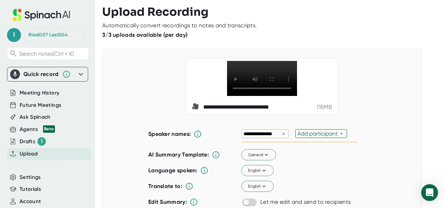
click at [280, 132] on div "×" at bounding box center [283, 133] width 6 height 7
click at [273, 131] on div "Add participant" at bounding box center [264, 133] width 43 height 7
type input "[PERSON_NAME]"
type input "Racchel"
type input "H"
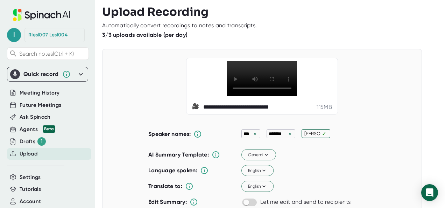
type input "[PERSON_NAME]"
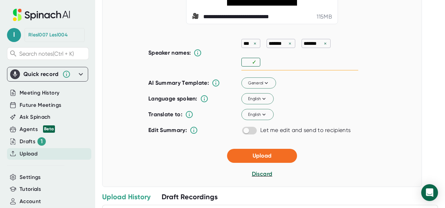
scroll to position [97, 0]
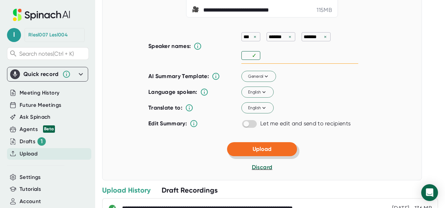
click at [254, 145] on span "Upload" at bounding box center [261, 148] width 19 height 7
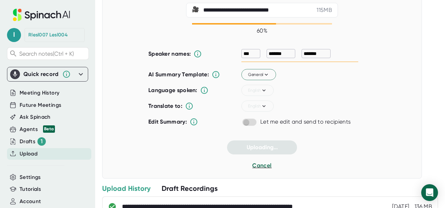
scroll to position [0, 0]
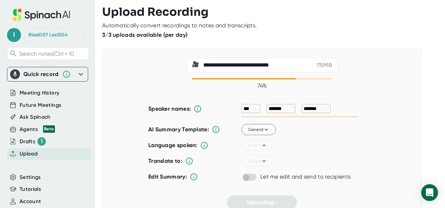
click at [276, 109] on p "*******" at bounding box center [277, 108] width 18 height 7
click at [418, 33] on div "3/3 uploads available (per day)" at bounding box center [270, 34] width 336 height 7
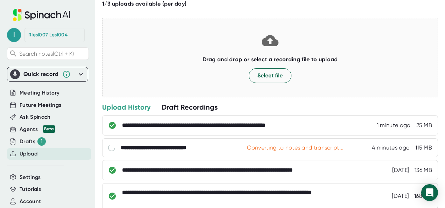
scroll to position [33, 0]
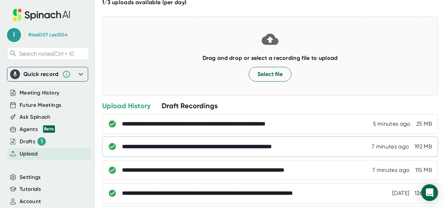
click at [219, 140] on div "**********" at bounding box center [270, 146] width 336 height 20
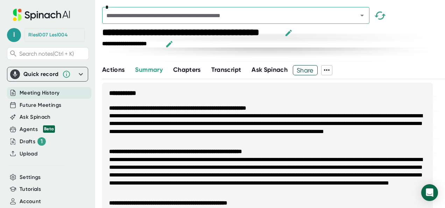
click at [264, 69] on span "Ask Spinach" at bounding box center [269, 70] width 36 height 8
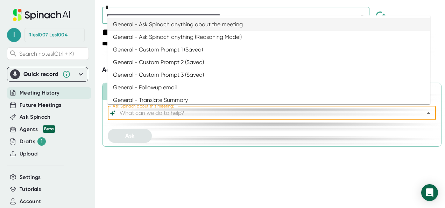
click at [151, 112] on input "Ask Spinach about this meeting:" at bounding box center [265, 113] width 295 height 10
click at [165, 28] on li "General - Ask Spinach anything about the meeting" at bounding box center [268, 24] width 323 height 13
type input "General - Ask Spinach anything about the meeting"
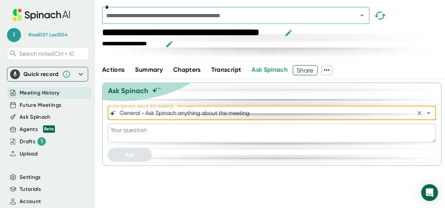
click at [135, 137] on textarea at bounding box center [272, 132] width 328 height 19
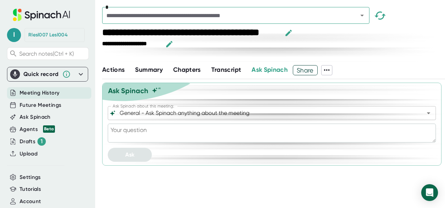
type textarea "W"
type textarea "x"
type textarea "Wh"
type textarea "x"
type textarea "Wha"
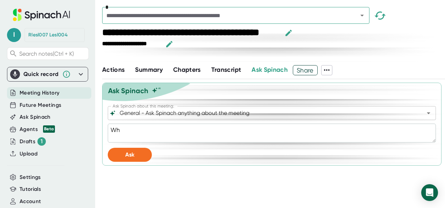
type textarea "x"
type textarea "What"
type textarea "x"
type textarea "What"
type textarea "x"
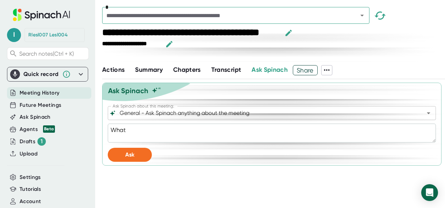
type textarea "What w"
type textarea "x"
type textarea "What we"
type textarea "x"
type textarea "What wer"
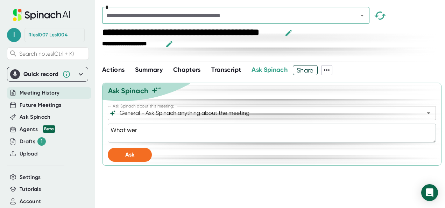
type textarea "x"
type textarea "What were"
type textarea "x"
type textarea "What were"
type textarea "x"
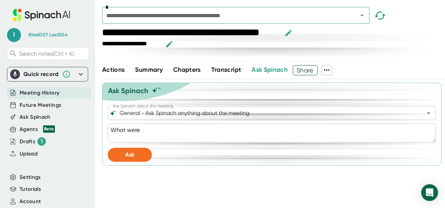
type textarea "What were t"
type textarea "x"
type textarea "What were th"
type textarea "x"
type textarea "What were the"
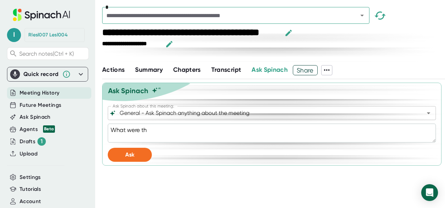
type textarea "x"
type textarea "What were the"
type textarea "x"
type textarea "What were the a"
type textarea "x"
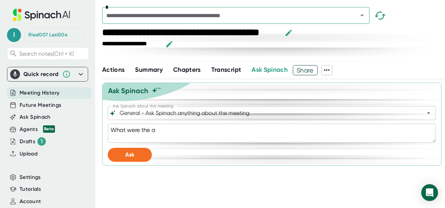
type textarea "What were the ac"
type textarea "x"
type textarea "What were the act"
type textarea "x"
type textarea "What were the acti"
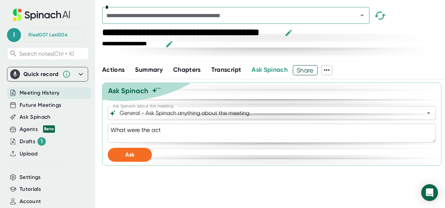
type textarea "x"
type textarea "What were the actio"
type textarea "x"
type textarea "What were the action"
type textarea "x"
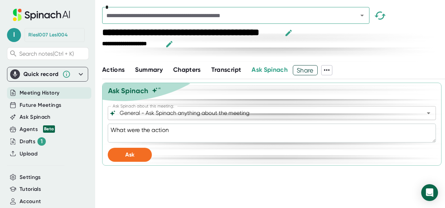
type textarea "What were the action"
type textarea "x"
type textarea "What were the action i"
type textarea "x"
type textarea "What were the action it"
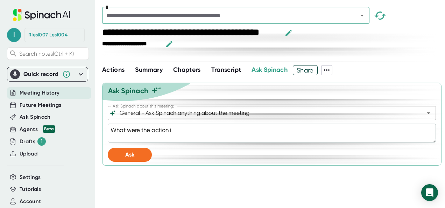
type textarea "x"
type textarea "What were the action ite"
type textarea "x"
type textarea "What were the action item"
type textarea "x"
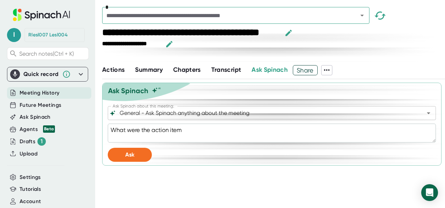
type textarea "What were the action items"
type textarea "x"
type textarea "What were the action items"
type textarea "x"
type textarea "What were the action items a"
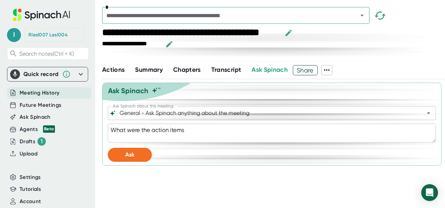
type textarea "x"
type textarea "What were the action items an"
type textarea "x"
type textarea "What were the action items and"
type textarea "x"
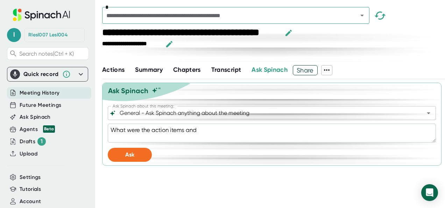
type textarea "What were the action items and"
type textarea "x"
type textarea "What were the action items and w"
type textarea "x"
type textarea "What were the action items and wh"
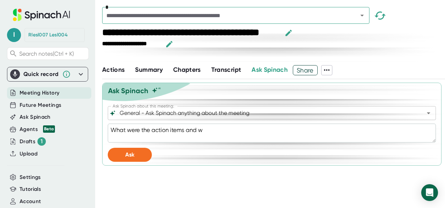
type textarea "x"
type textarea "What were the action items and who"
type textarea "x"
type textarea "What were the action items and who"
type textarea "x"
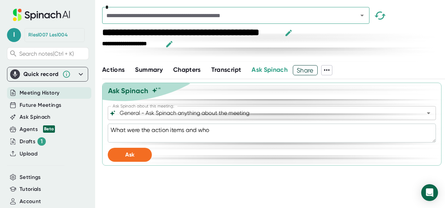
type textarea "What were the action items and who w"
type textarea "x"
type textarea "What were the action items and who we"
type textarea "x"
type textarea "What were the action items and who wer"
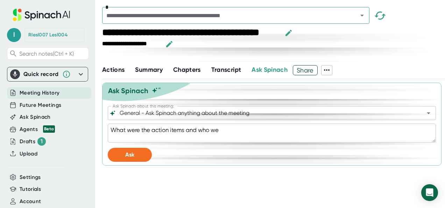
type textarea "x"
type textarea "What were the action items and who were"
type textarea "x"
type textarea "What were the action items and who were"
type textarea "x"
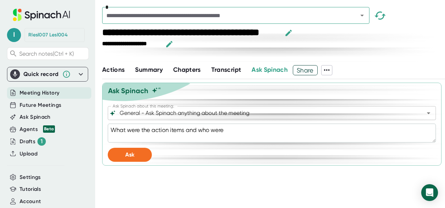
type textarea "What were the action items and who were t"
type textarea "x"
type textarea "What were the action items and who were th"
type textarea "x"
type textarea "What were the action items and who were the"
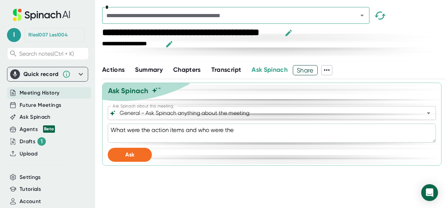
type textarea "x"
type textarea "What were the action items and who were they"
type textarea "x"
type textarea "What were the action items and who were they"
type textarea "x"
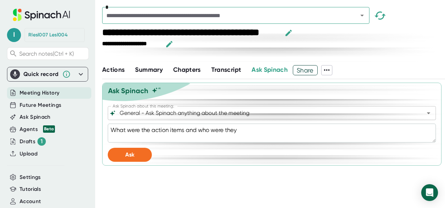
type textarea "What were the action items and who were they a"
type textarea "x"
type textarea "What were the action items and who were they as"
type textarea "x"
type textarea "What were the action items and who were they ass"
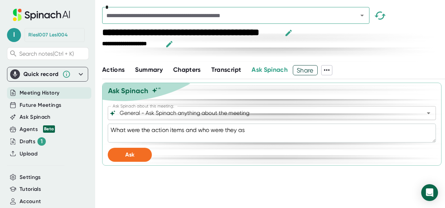
type textarea "x"
type textarea "What were the action items and who were they assi"
type textarea "x"
type textarea "What were the action items and who were they assig"
type textarea "x"
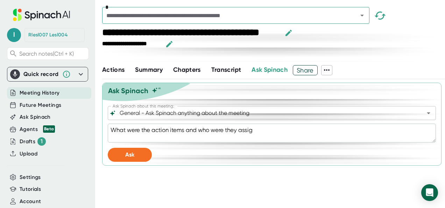
type textarea "What were the action items and who were they assign"
type textarea "x"
type textarea "What were the action items and who were they assigne"
type textarea "x"
type textarea "What were the action items and who were they assigned"
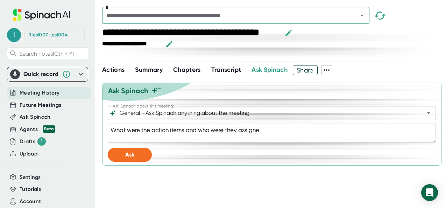
type textarea "x"
type textarea "What were the action items and who were they assigned"
type textarea "x"
type textarea "What were the action items and who were they assigned t"
type textarea "x"
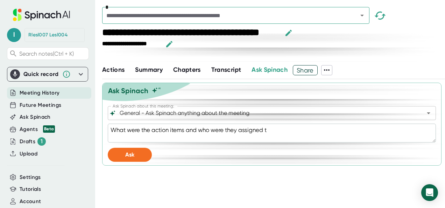
type textarea "What were the action items and who were they assigned to"
type textarea "x"
type textarea "What were the action items and who were they assigned to?"
type textarea "x"
type textarea "What were the action items and who were they assigned to?"
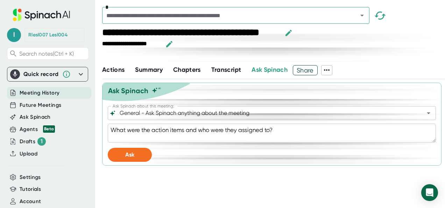
type textarea "x"
type textarea "What were the action items and who were they assigned to? P"
type textarea "x"
type textarea "What were the action items and who were they assigned to? Pl"
type textarea "x"
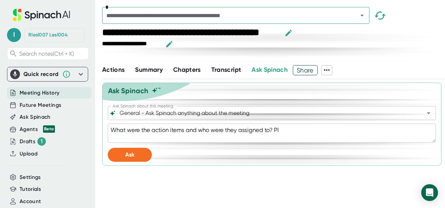
type textarea "What were the action items and who were they assigned to? Ple"
type textarea "x"
type textarea "What were the action items and who were they assigned to? [GEOGRAPHIC_DATA]"
type textarea "x"
type textarea "What were the action items and who were they assigned to? Pleas"
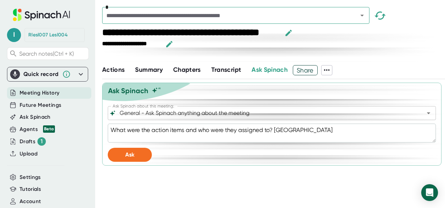
type textarea "x"
type textarea "What were the action items and who were they assigned to? Please"
type textarea "x"
type textarea "What were the action items and who were they assigned to? Please"
type textarea "x"
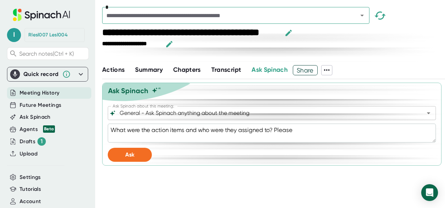
type textarea "What were the action items and who were they assigned to? Please g"
type textarea "x"
type textarea "What were the action items and who were they assigned to? Please gi"
type textarea "x"
type textarea "What were the action items and who were they assigned to? Please giv"
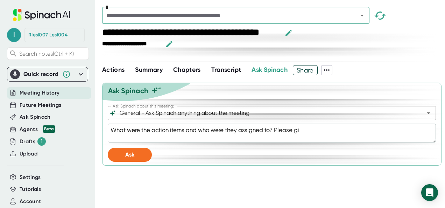
type textarea "x"
type textarea "What were the action items and who were they assigned to? Please give"
type textarea "x"
type textarea "What were the action items and who were they assigned to? Please give"
type textarea "x"
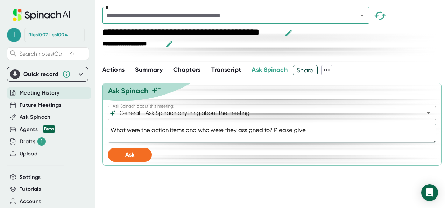
type textarea "What were the action items and who were they assigned to? Please give a"
type textarea "x"
type textarea "What were the action items and who were they assigned to? Please give a"
type textarea "x"
type textarea "What were the action items and who were they assigned to? Please give a t"
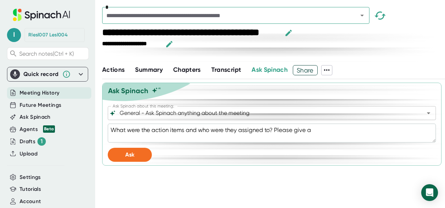
type textarea "x"
type textarea "What were the action items and who were they assigned to? Please give a to"
type textarea "x"
type textarea "What were the action items and who were they assigned to? Please give a top"
type textarea "x"
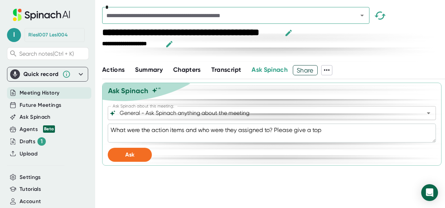
type textarea "What were the action items and who were they assigned to? Please give a topi"
type textarea "x"
type textarea "What were the action items and who were they assigned to? Please give a topic"
type textarea "x"
type textarea "What were the action items and who were they assigned to? Please give a topic"
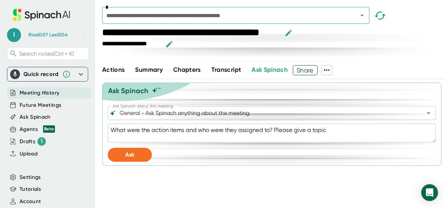
type textarea "x"
type textarea "What were the action items and who were they assigned to? Please give a topic s"
type textarea "x"
type textarea "What were the action items and who were they assigned to? Please give a topic su"
type textarea "x"
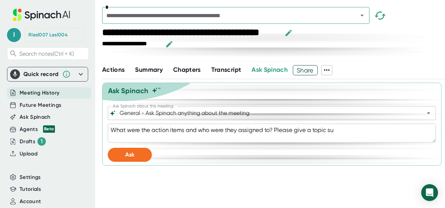
type textarea "What were the action items and who were they assigned to? Please give a topic s…"
type textarea "x"
type textarea "What were the action items and who were they assigned to? Please give a topic s…"
type textarea "x"
type textarea "What were the action items and who were they assigned to? Please give a topic s…"
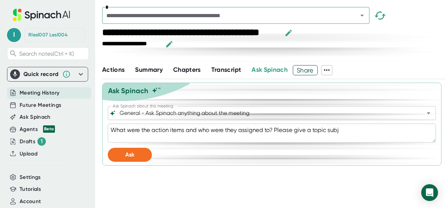
type textarea "x"
type textarea "What were the action items and who were they assigned to? Please give a topic s…"
type textarea "x"
type textarea "What were the action items and who were they assigned to? Please give a topic s…"
type textarea "x"
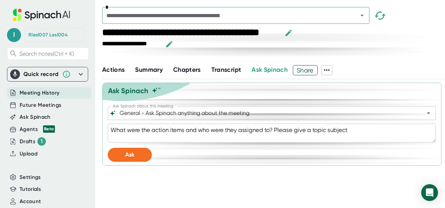
type textarea "What were the action items and who were they assigned to? Please give a topic s…"
type textarea "x"
type textarea "What were the action items and who were they assigned to? Please give a topic s…"
type textarea "x"
type textarea "What were the action items and who were they assigned to? Please give a topic s…"
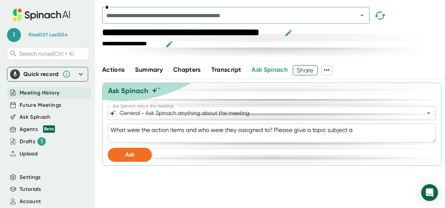
type textarea "x"
type textarea "What were the action items and who were they assigned to? Please give a topic s…"
type textarea "x"
type textarea "What were the action items and who were they assigned to? Please give a topic s…"
type textarea "x"
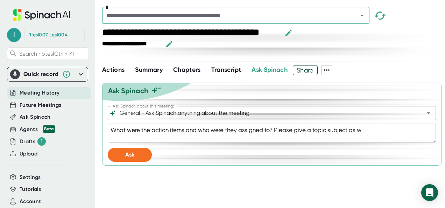
type textarea "What were the action items and who were they assigned to? Please give a topic s…"
type textarea "x"
type textarea "What were the action items and who were they assigned to? Please give a topic s…"
type textarea "x"
type textarea "What were the action items and who were they assigned to? Please give a topic s…"
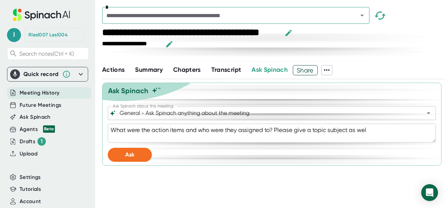
type textarea "x"
click at [313, 131] on textarea "What were the action items and who were they assigned to? Please give a topic s…" at bounding box center [272, 132] width 328 height 19
type textarea "What were the action items and who were they assigned to? Please give a topic s…"
type textarea "x"
type textarea "What were the action items and who were they assigned to? Please give a v topic…"
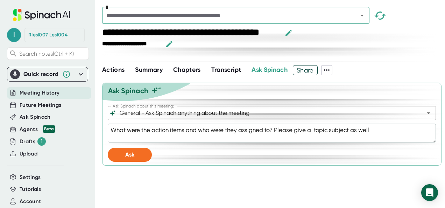
type textarea "x"
type textarea "What were the action items and who were they assigned to? Please give a ve topi…"
type textarea "x"
type textarea "What were the action items and who were they assigned to? Please give a ver top…"
type textarea "x"
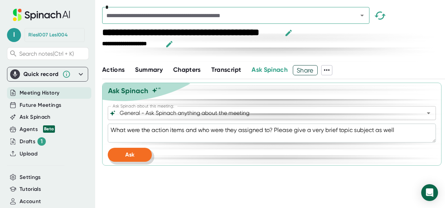
click at [134, 157] on button "Ask" at bounding box center [130, 154] width 44 height 14
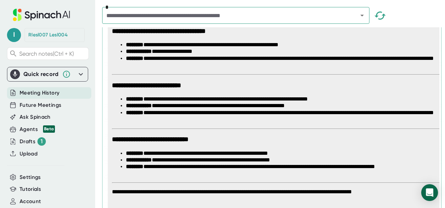
scroll to position [381, 0]
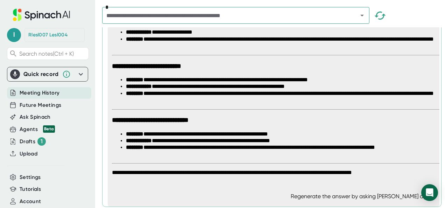
click at [41, 90] on span "Meeting History" at bounding box center [40, 93] width 40 height 8
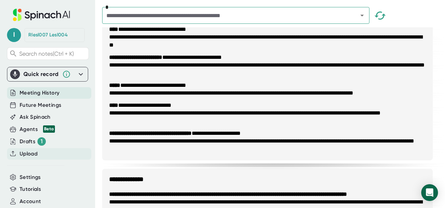
click at [26, 152] on span "Upload" at bounding box center [29, 154] width 18 height 8
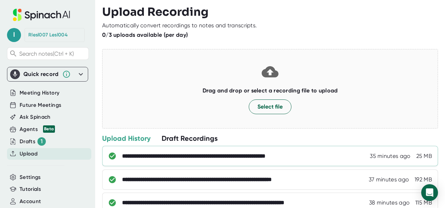
click at [200, 152] on div "**********" at bounding box center [222, 155] width 200 height 7
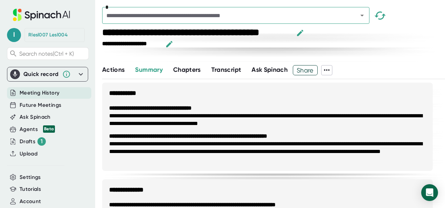
click at [269, 73] on button "Ask Spinach" at bounding box center [269, 69] width 36 height 9
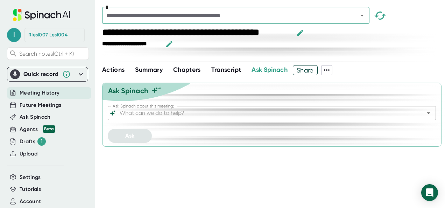
click at [201, 118] on div "Ask Spinach about this meeting:" at bounding box center [272, 113] width 328 height 14
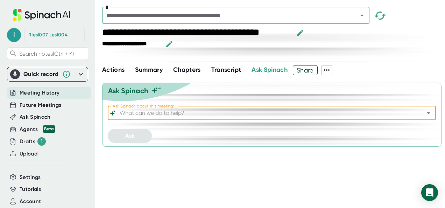
click at [201, 113] on input "Ask Spinach about this meeting:" at bounding box center [265, 113] width 295 height 10
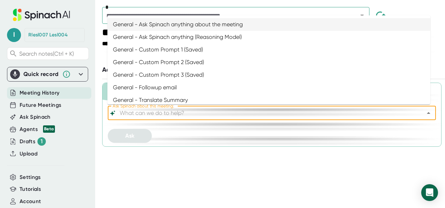
click at [172, 26] on li "General - Ask Spinach anything about the meeting" at bounding box center [268, 24] width 323 height 13
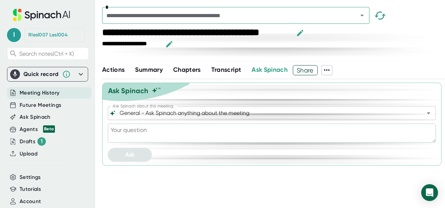
click at [155, 134] on textarea at bounding box center [272, 132] width 328 height 19
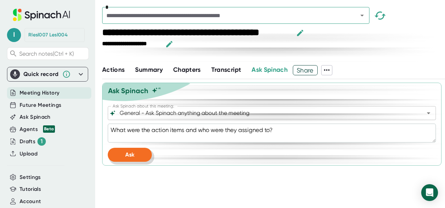
click at [135, 159] on button "Ask" at bounding box center [130, 154] width 44 height 14
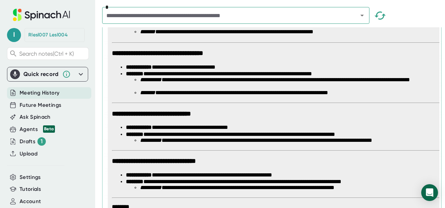
scroll to position [352, 0]
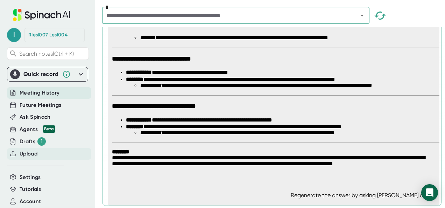
click at [29, 153] on span "Upload" at bounding box center [29, 154] width 18 height 8
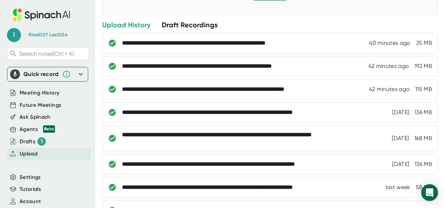
scroll to position [115, 0]
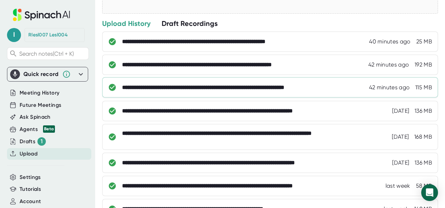
click at [254, 89] on div "**********" at bounding box center [234, 87] width 224 height 7
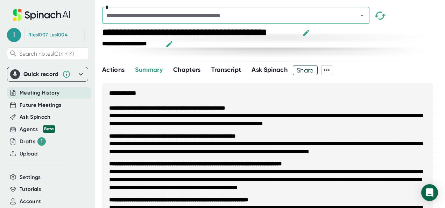
click at [278, 72] on span "Ask Spinach" at bounding box center [269, 70] width 36 height 8
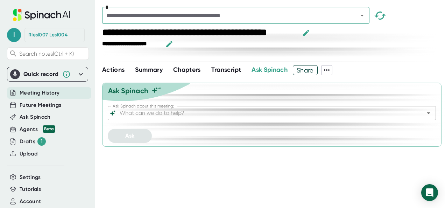
click at [210, 113] on input "Ask Spinach about this meeting:" at bounding box center [265, 113] width 295 height 10
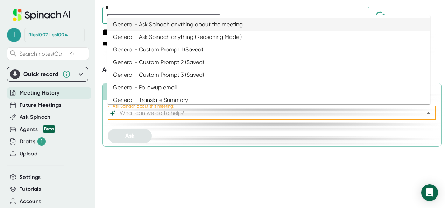
click at [198, 27] on li "General - Ask Spinach anything about the meeting" at bounding box center [268, 24] width 323 height 13
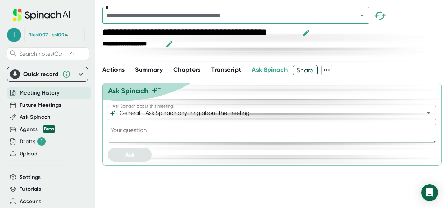
click at [159, 128] on textarea at bounding box center [272, 132] width 328 height 19
paste textarea "What were the action items and who were they assigned to?"
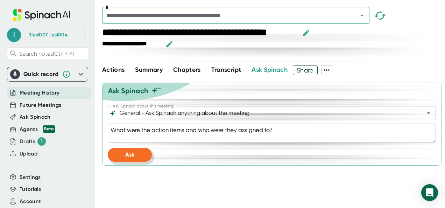
click at [122, 157] on button "Ask" at bounding box center [130, 154] width 44 height 14
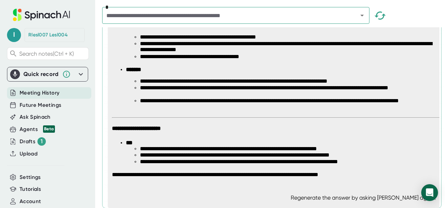
scroll to position [601, 0]
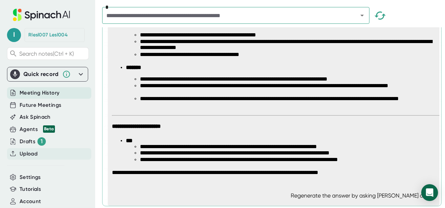
click at [32, 151] on span "Upload" at bounding box center [29, 154] width 18 height 8
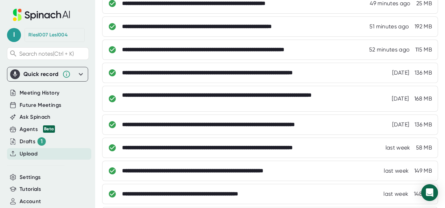
scroll to position [166, 0]
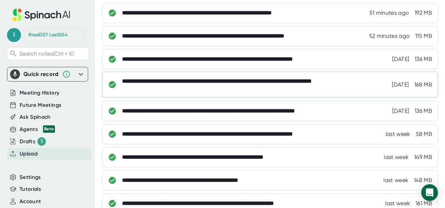
click at [269, 86] on div "**********" at bounding box center [248, 85] width 253 height 14
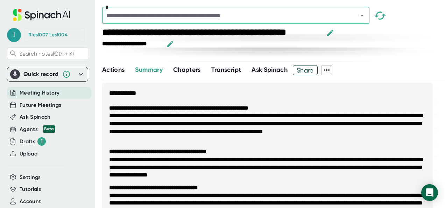
click at [273, 70] on span "Ask Spinach" at bounding box center [269, 70] width 36 height 8
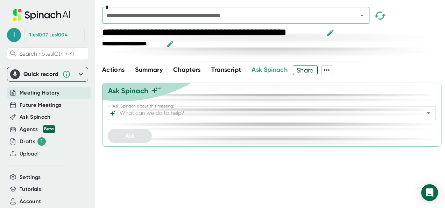
click at [182, 113] on input "Ask Spinach about this meeting:" at bounding box center [265, 113] width 295 height 10
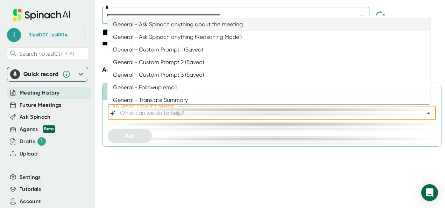
click at [180, 27] on li "General - Ask Spinach anything about the meeting" at bounding box center [268, 24] width 323 height 13
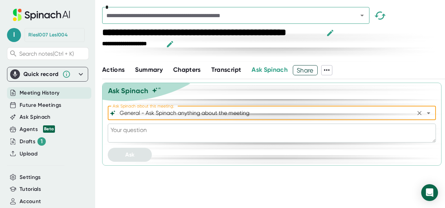
click at [150, 137] on textarea at bounding box center [272, 132] width 328 height 19
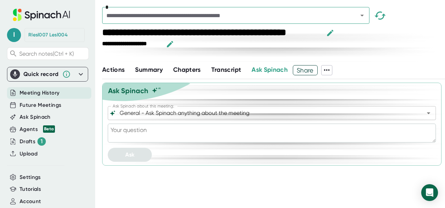
paste textarea "What were the action items and who were they assigned to?"
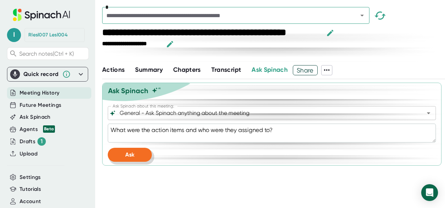
click at [135, 156] on button "Ask" at bounding box center [130, 154] width 44 height 14
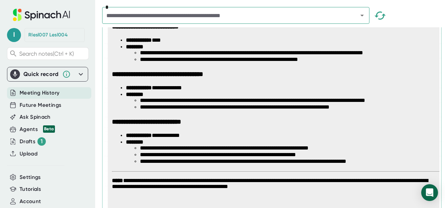
scroll to position [477, 0]
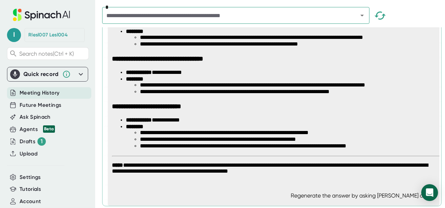
click at [27, 89] on span "Meeting History" at bounding box center [40, 93] width 40 height 8
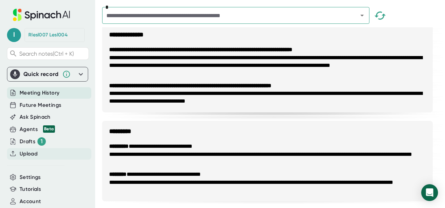
click at [26, 152] on span "Upload" at bounding box center [29, 154] width 18 height 8
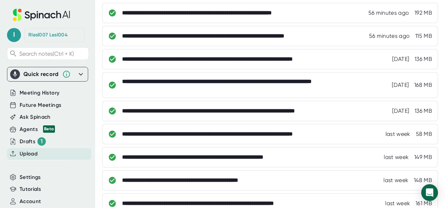
scroll to position [168, 0]
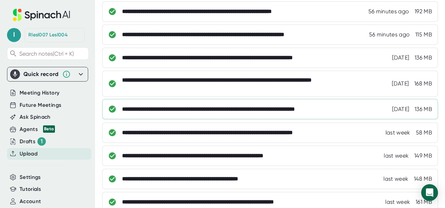
click at [231, 109] on div "**********" at bounding box center [242, 109] width 240 height 7
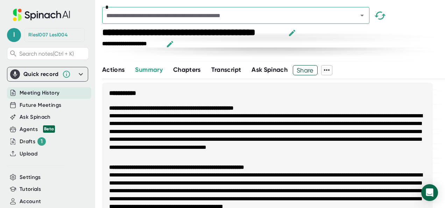
click at [269, 67] on span "Ask Spinach" at bounding box center [269, 70] width 36 height 8
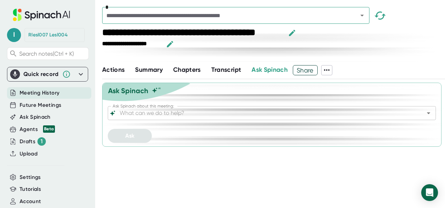
click at [194, 108] on input "Ask Spinach about this meeting:" at bounding box center [265, 113] width 295 height 10
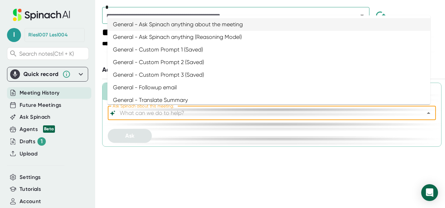
click at [180, 24] on li "General - Ask Spinach anything about the meeting" at bounding box center [268, 24] width 323 height 13
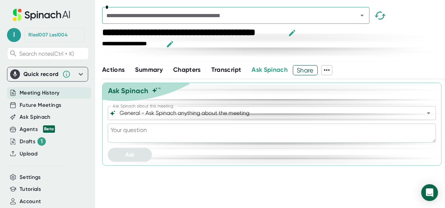
click at [160, 131] on textarea at bounding box center [272, 132] width 328 height 19
paste textarea "What were the action items and who were they assigned to?"
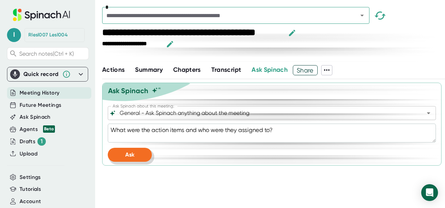
click at [138, 152] on button "Ask" at bounding box center [130, 154] width 44 height 14
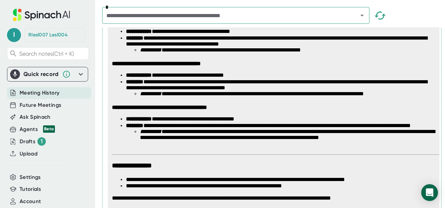
scroll to position [372, 0]
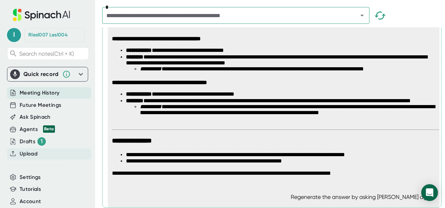
click at [24, 151] on span "Upload" at bounding box center [29, 154] width 18 height 8
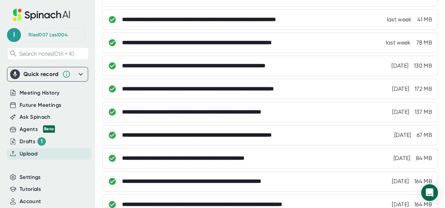
scroll to position [373, 0]
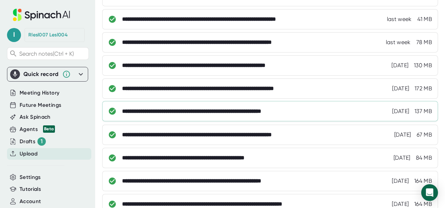
click at [206, 110] on div "**********" at bounding box center [215, 111] width 187 height 7
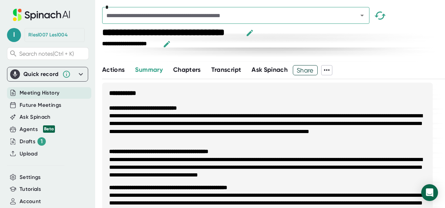
click at [268, 71] on span "Ask Spinach" at bounding box center [269, 70] width 36 height 8
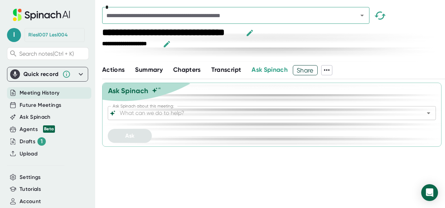
click at [210, 113] on input "Ask Spinach about this meeting:" at bounding box center [265, 113] width 295 height 10
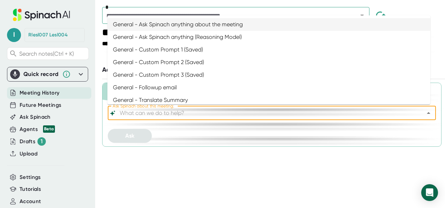
click at [187, 24] on li "General - Ask Spinach anything about the meeting" at bounding box center [268, 24] width 323 height 13
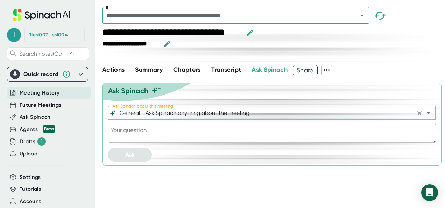
click at [166, 135] on textarea at bounding box center [272, 132] width 328 height 19
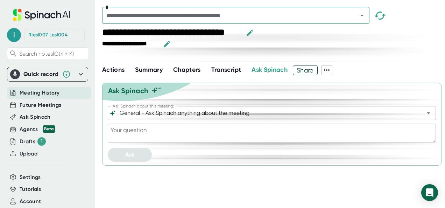
paste textarea "What were the action items and who were they assigned to?"
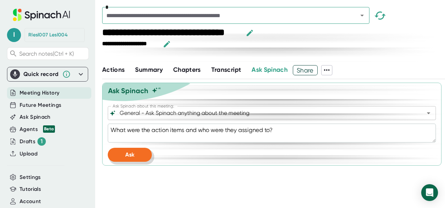
drag, startPoint x: 136, startPoint y: 151, endPoint x: 136, endPoint y: 157, distance: 6.0
click at [136, 157] on button "Ask" at bounding box center [130, 154] width 44 height 14
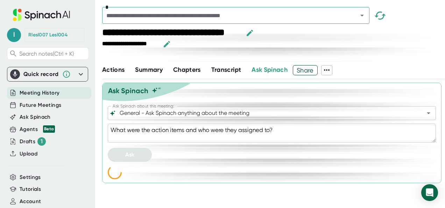
click at [422, 59] on div at bounding box center [269, 56] width 334 height 10
click at [430, 58] on div at bounding box center [269, 56] width 334 height 10
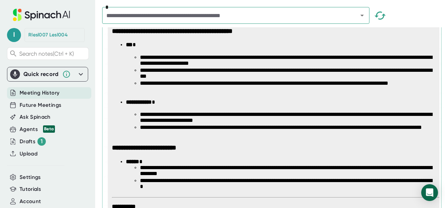
scroll to position [407, 0]
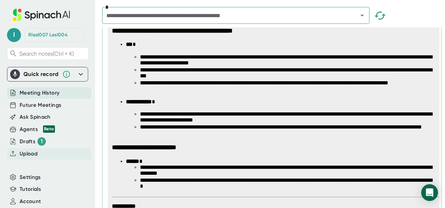
click at [33, 152] on span "Upload" at bounding box center [29, 154] width 18 height 8
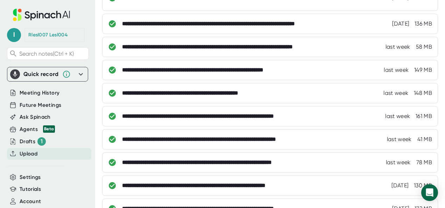
scroll to position [254, 0]
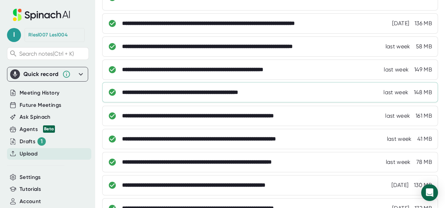
click at [204, 99] on div "**********" at bounding box center [270, 92] width 336 height 20
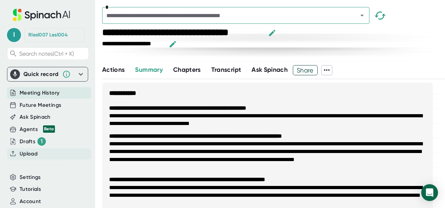
click at [29, 155] on span "Upload" at bounding box center [29, 154] width 18 height 8
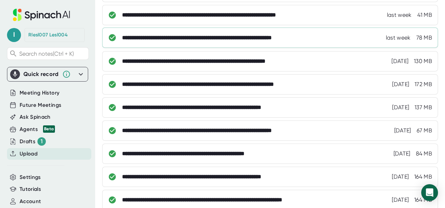
scroll to position [384, 0]
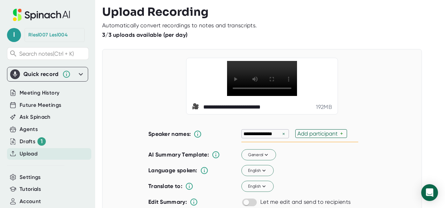
click at [282, 135] on div "×" at bounding box center [283, 133] width 6 height 7
click at [259, 134] on div "Add participant" at bounding box center [264, 133] width 43 height 7
type input "Junjie"
type input "[PERSON_NAME]"
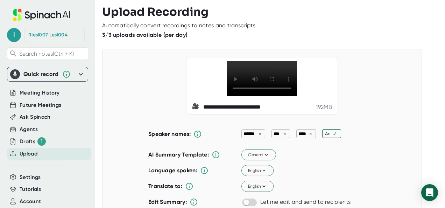
type input "[PERSON_NAME]"
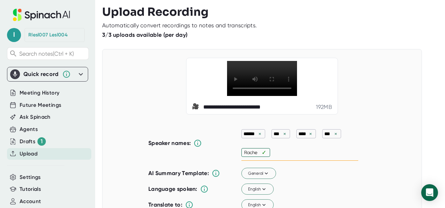
type input "[PERSON_NAME]"
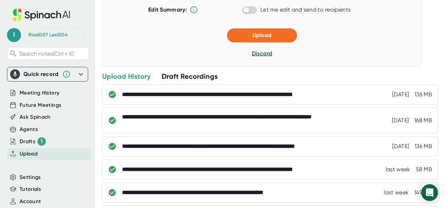
scroll to position [212, 0]
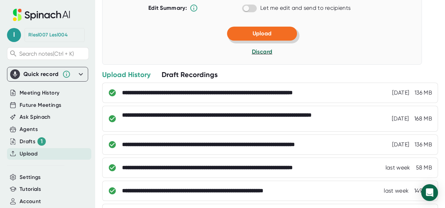
click at [256, 30] on span "Upload" at bounding box center [261, 33] width 19 height 7
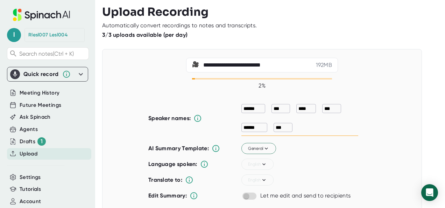
scroll to position [180, 0]
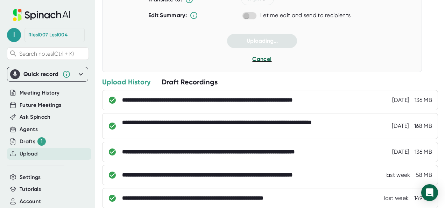
click at [257, 57] on span "Cancel" at bounding box center [261, 59] width 19 height 7
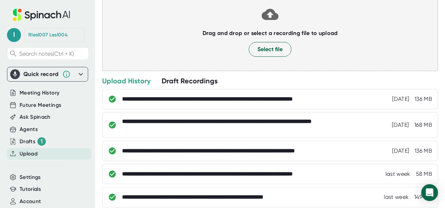
scroll to position [0, 0]
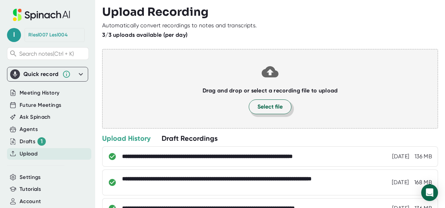
click at [261, 102] on span "Select file" at bounding box center [269, 106] width 25 height 8
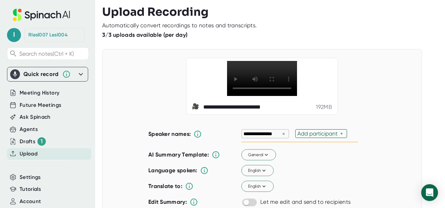
click at [283, 132] on div "×" at bounding box center [283, 133] width 6 height 7
click at [260, 136] on div "Add participant" at bounding box center [264, 133] width 43 height 7
type input "[PERSON_NAME]"
type input "Yao"
type input "Rachle"
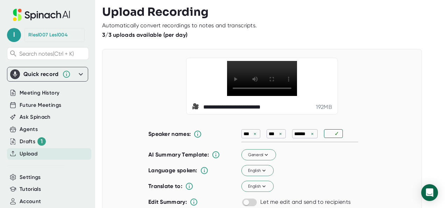
type input "J"
click at [309, 134] on div "×" at bounding box center [312, 133] width 6 height 7
type input "Rachel"
type input "Junjie"
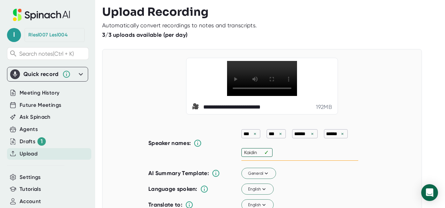
type input "Kaiding"
type input "Hari"
type input "Jay"
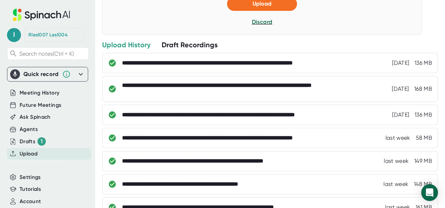
scroll to position [133, 0]
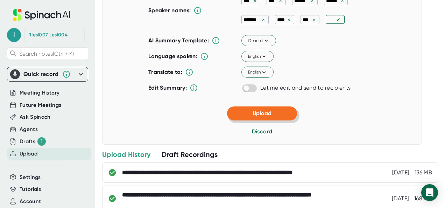
click at [274, 113] on button "Upload" at bounding box center [262, 113] width 70 height 14
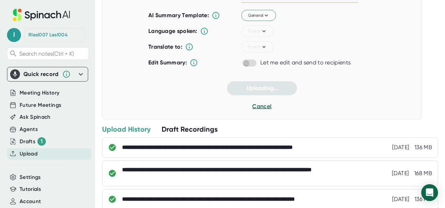
scroll to position [107, 0]
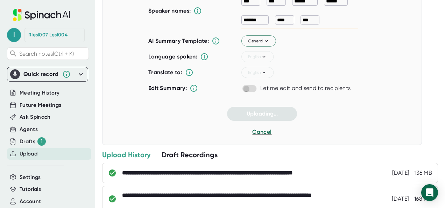
click at [342, 29] on div at bounding box center [261, 30] width 227 height 5
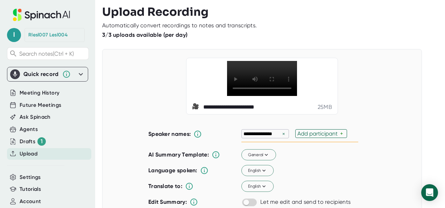
click at [281, 135] on div "×" at bounding box center [283, 133] width 6 height 7
click at [281, 135] on div "Add participant" at bounding box center [264, 133] width 43 height 7
type input "Muthu"
type input "[PERSON_NAME]"
type input "Andreas"
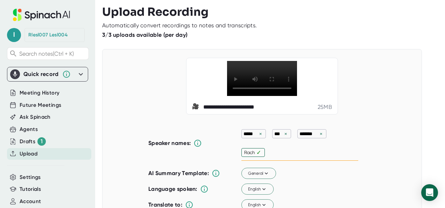
type input "Rache"
click at [258, 152] on div "×" at bounding box center [261, 152] width 6 height 7
type input "[PERSON_NAME]"
click at [258, 135] on div "×" at bounding box center [260, 133] width 6 height 7
type input "Thomas"
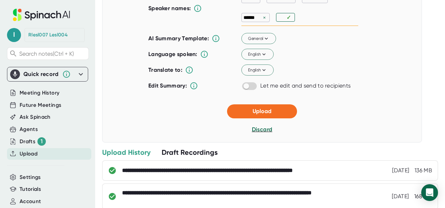
scroll to position [158, 0]
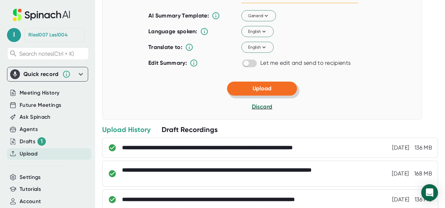
click at [254, 87] on span "Upload" at bounding box center [261, 88] width 19 height 7
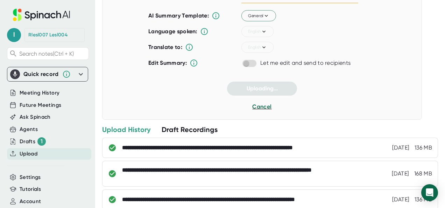
scroll to position [0, 0]
